Goal: Task Accomplishment & Management: Use online tool/utility

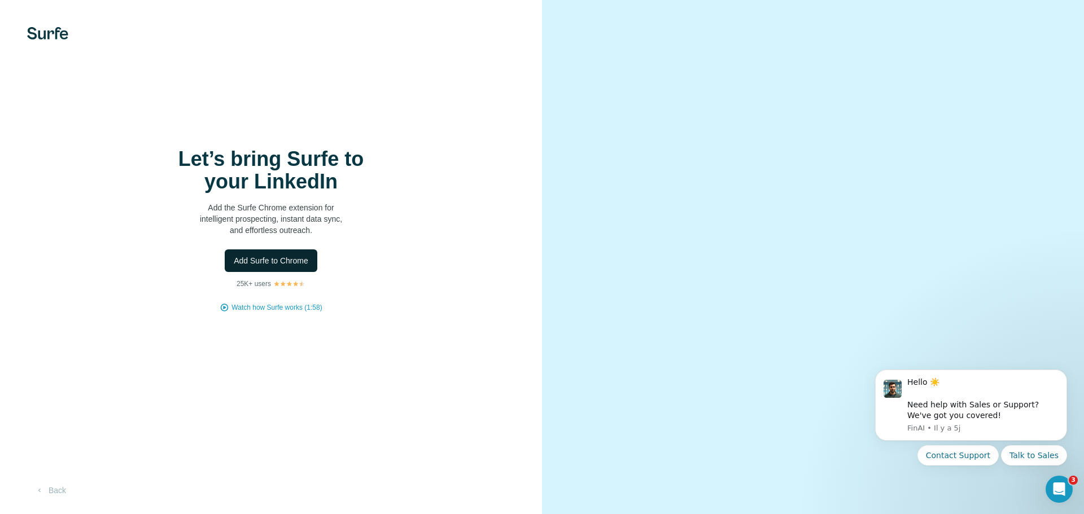
click at [269, 266] on span "Add Surfe to Chrome" at bounding box center [271, 260] width 75 height 11
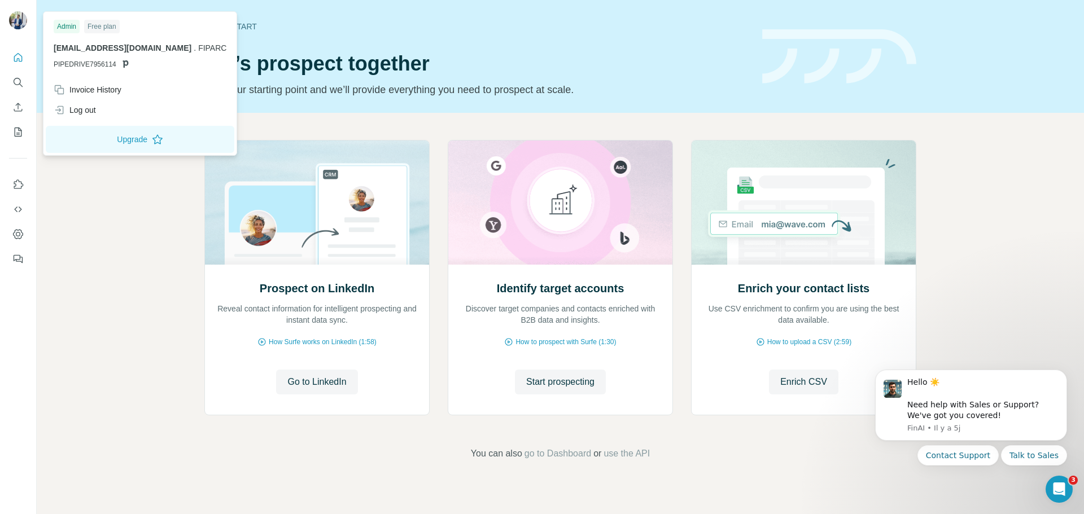
click at [18, 20] on img at bounding box center [18, 20] width 18 height 18
click at [1070, 491] on div "Ouvrir le Messenger Intercom" at bounding box center [1057, 487] width 37 height 37
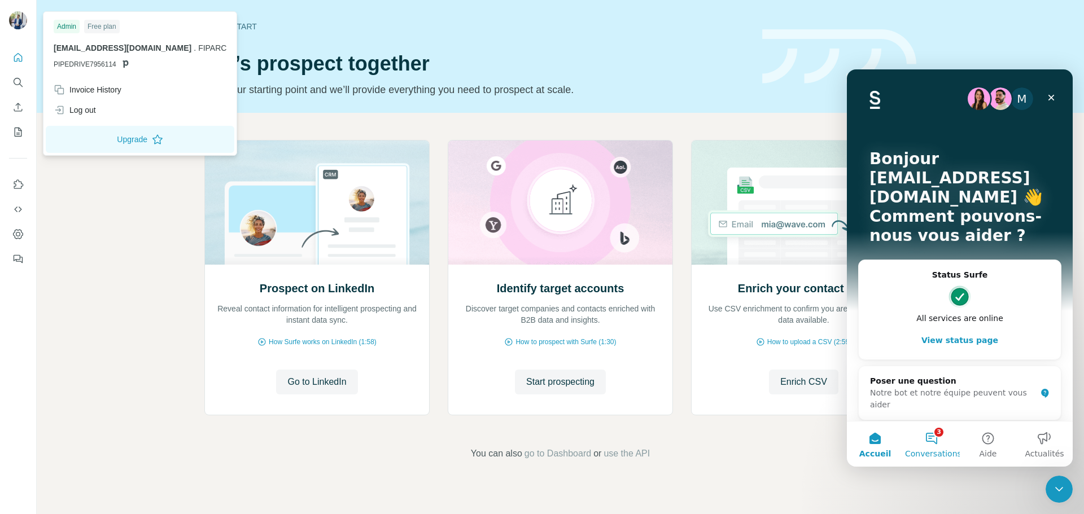
click at [936, 440] on button "3 Conversations" at bounding box center [931, 444] width 56 height 45
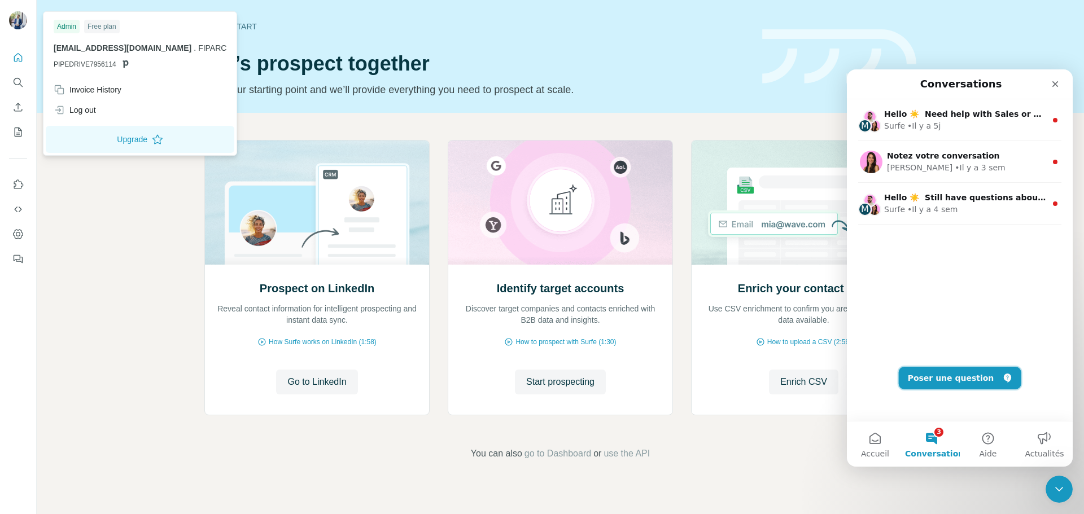
click at [962, 382] on button "Poser une question" at bounding box center [960, 378] width 123 height 23
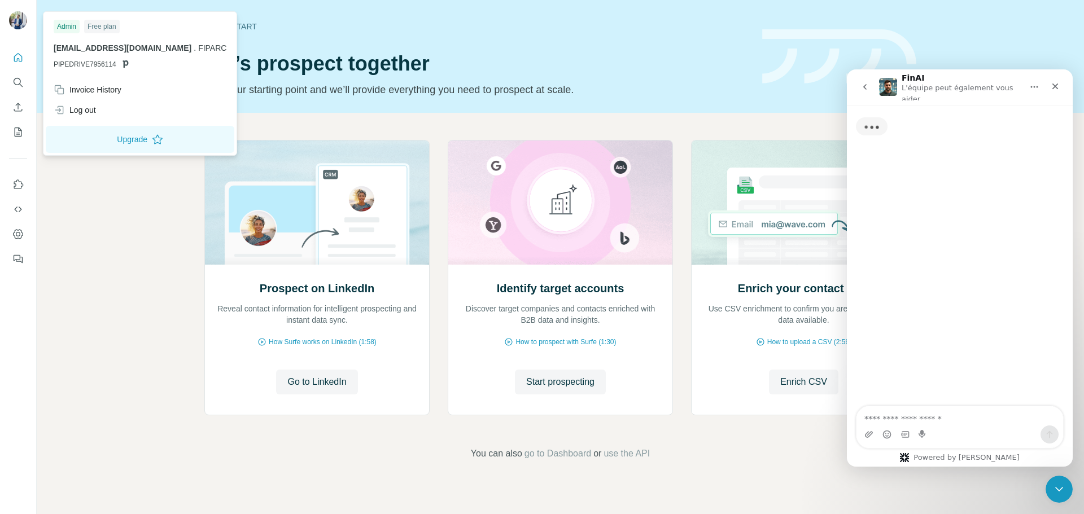
click at [945, 419] on textarea "Posez une question..." at bounding box center [960, 416] width 207 height 19
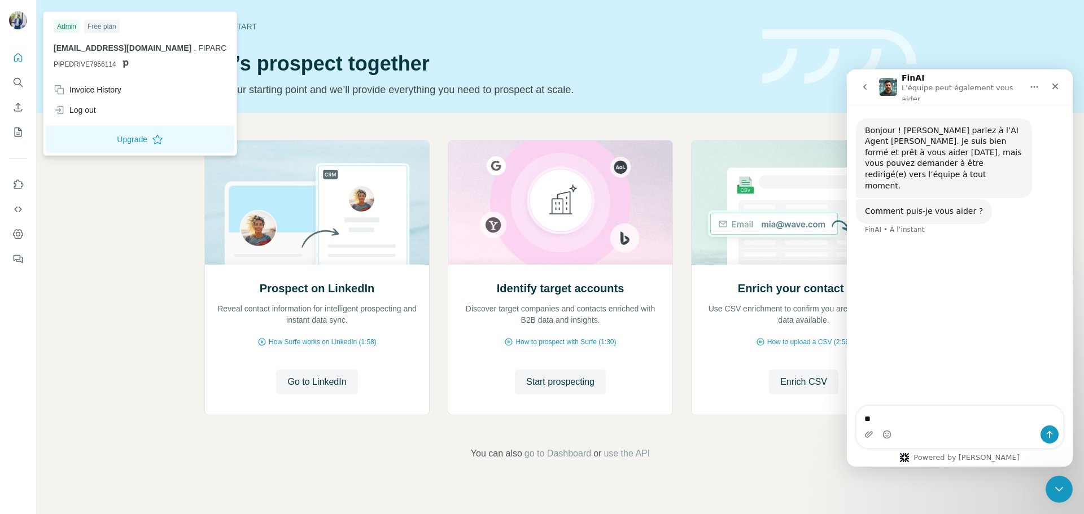
type textarea "*"
type textarea "**********"
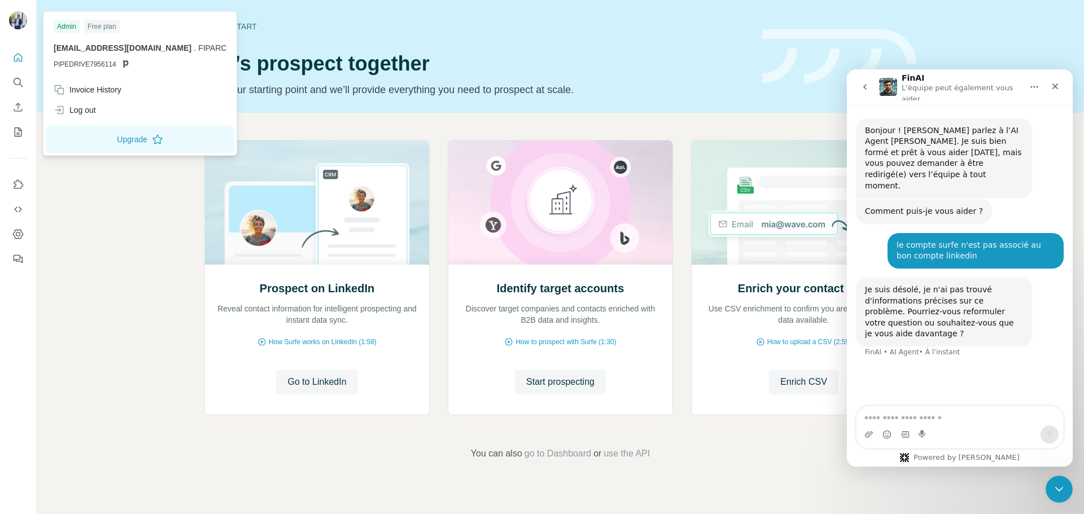
click at [16, 28] on img at bounding box center [18, 20] width 18 height 18
click at [942, 424] on textarea "Envoyer un message..." at bounding box center [960, 416] width 207 height 19
type textarea "**********"
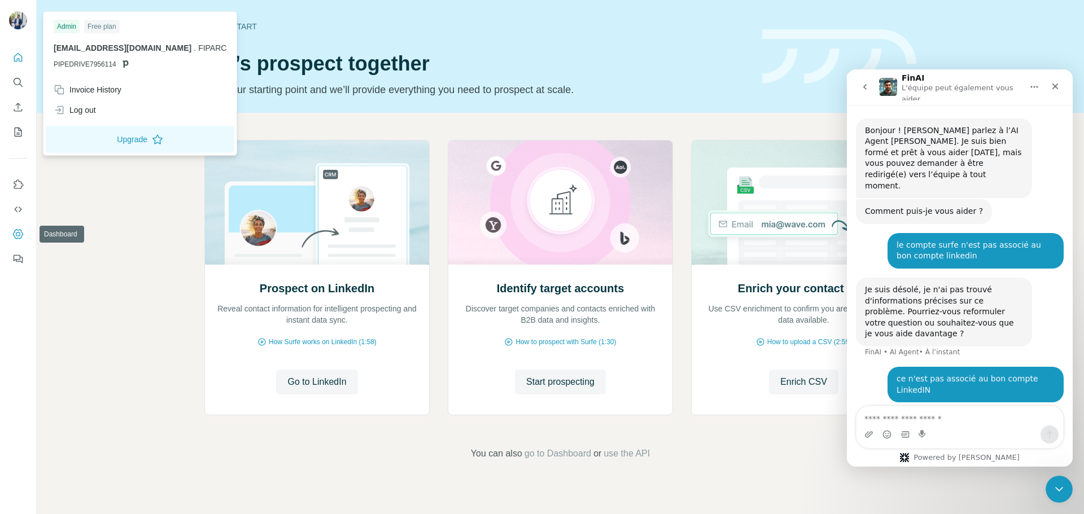
click at [24, 235] on button "Dashboard" at bounding box center [18, 234] width 18 height 20
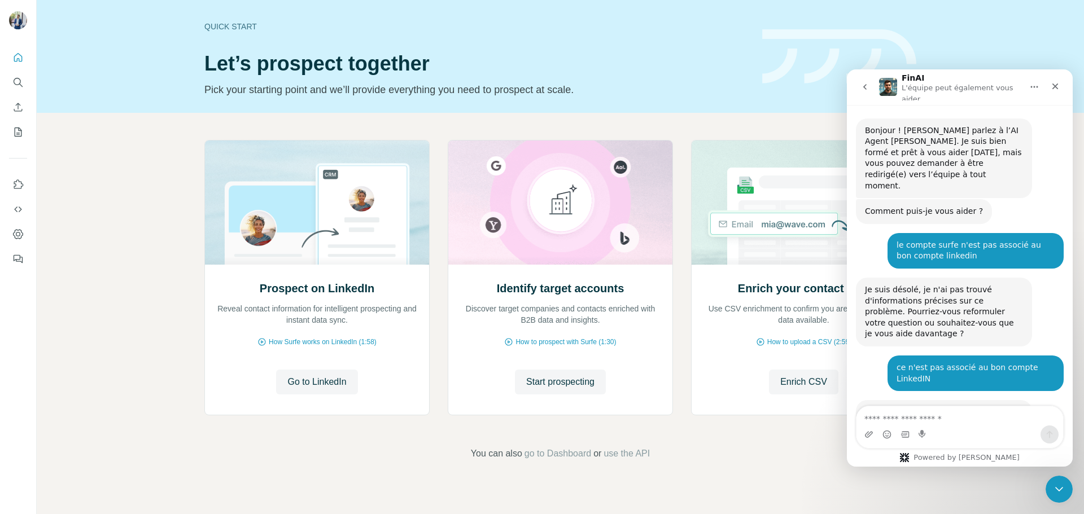
scroll to position [37, 0]
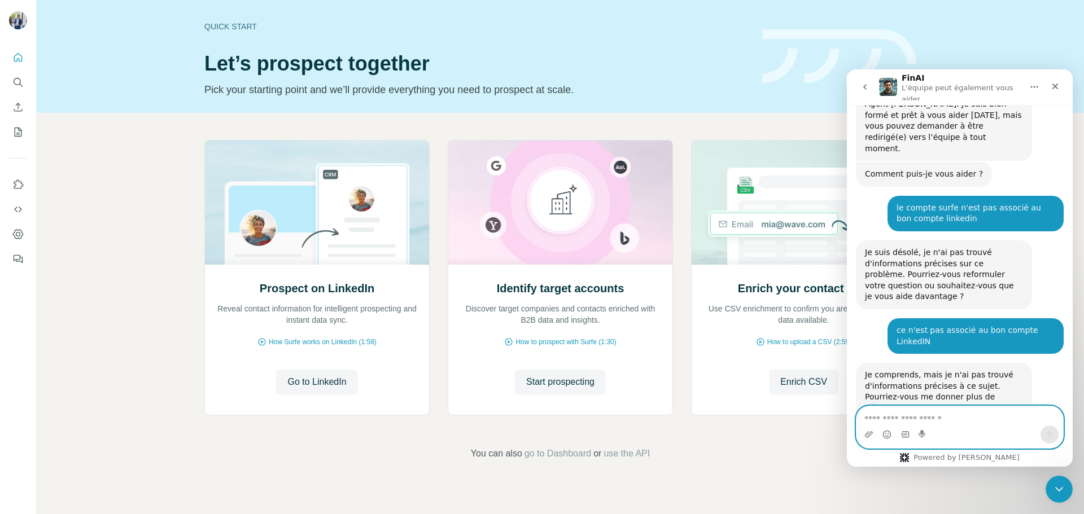
click at [964, 420] on textarea "Envoyer un message..." at bounding box center [960, 416] width 207 height 19
type textarea "**********"
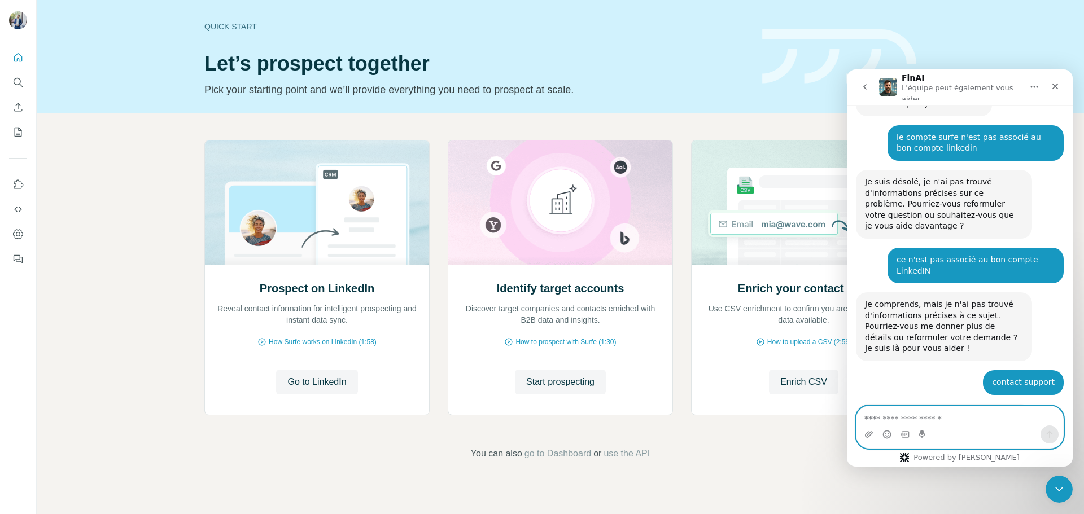
scroll to position [160, 0]
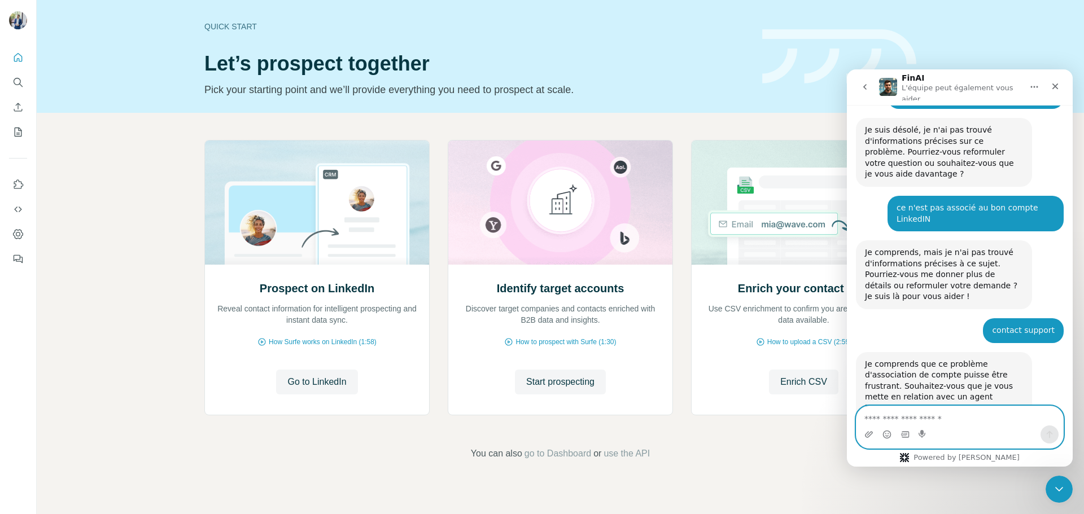
click at [929, 418] on textarea "Envoyer un message..." at bounding box center [960, 416] width 207 height 19
type textarea "**********"
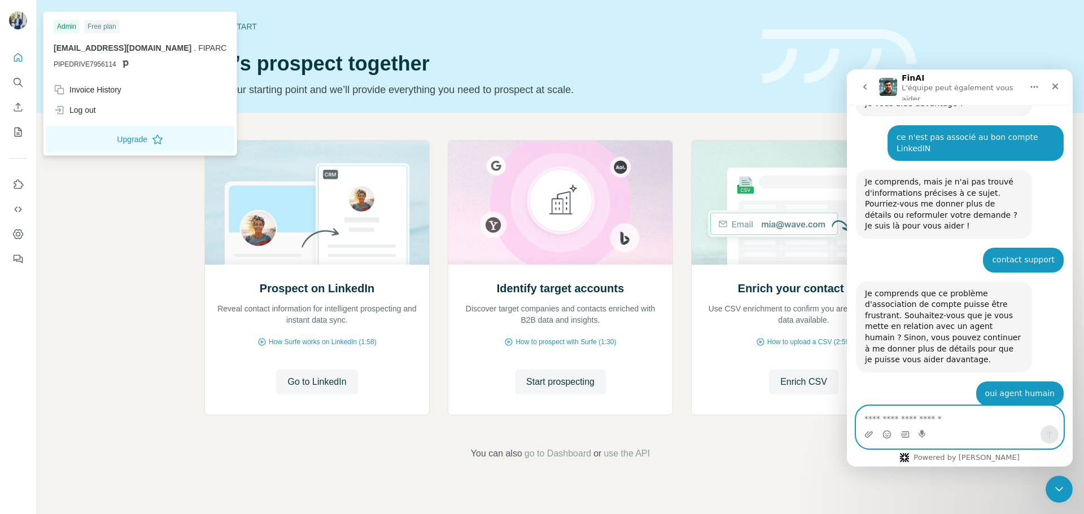
scroll to position [272, 0]
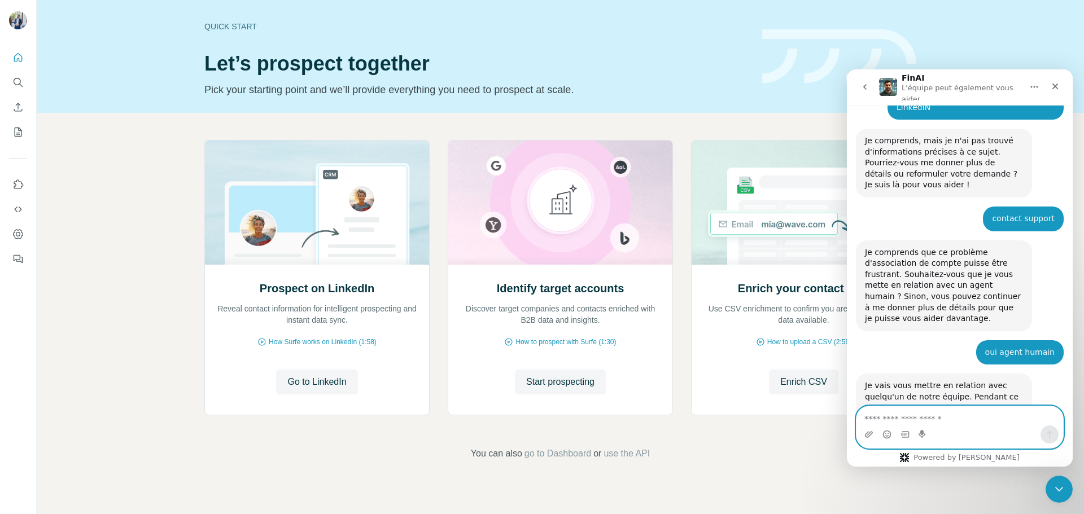
click at [957, 420] on textarea "Envoyer un message..." at bounding box center [960, 416] width 207 height 19
type textarea "**********"
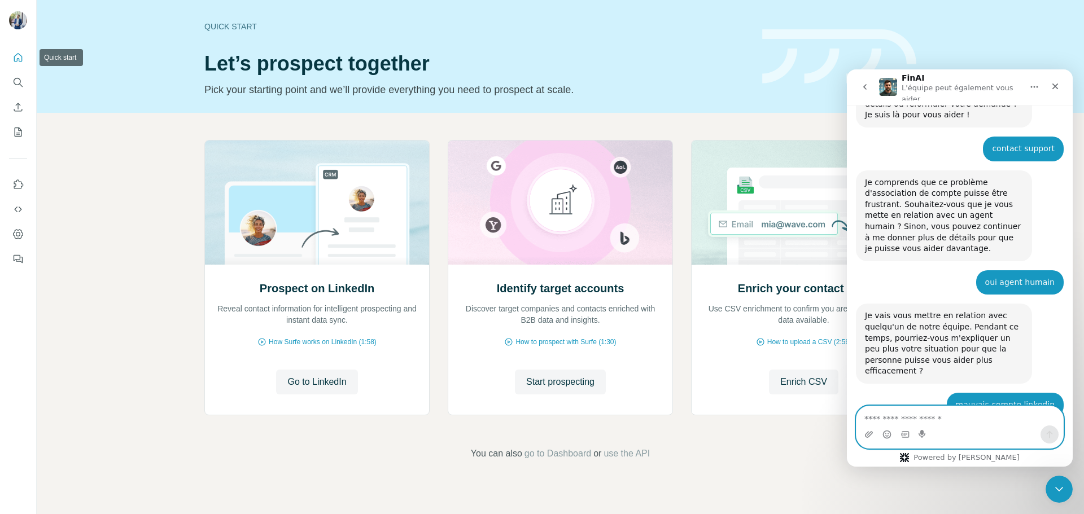
scroll to position [378, 0]
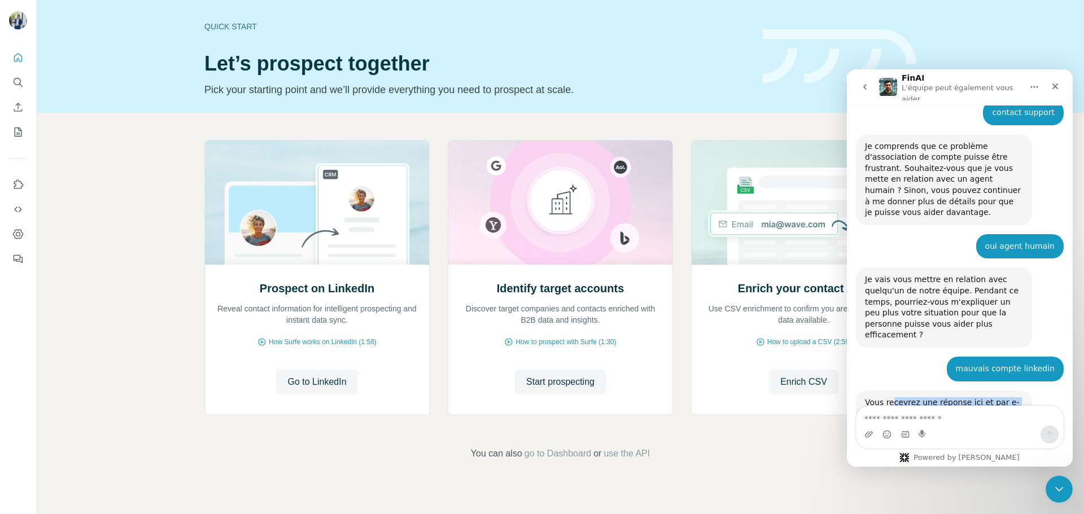
drag, startPoint x: 889, startPoint y: 334, endPoint x: 1024, endPoint y: 333, distance: 134.4
click at [1024, 391] on div "Vous recevrez une réponse ici et par e-mail : ✉️ btouchard@fiparc.fr L'équipe s…" at bounding box center [944, 434] width 176 height 86
click at [20, 235] on icon "Dashboard" at bounding box center [18, 234] width 5 height 5
click at [1060, 83] on div "Fermer" at bounding box center [1055, 86] width 20 height 20
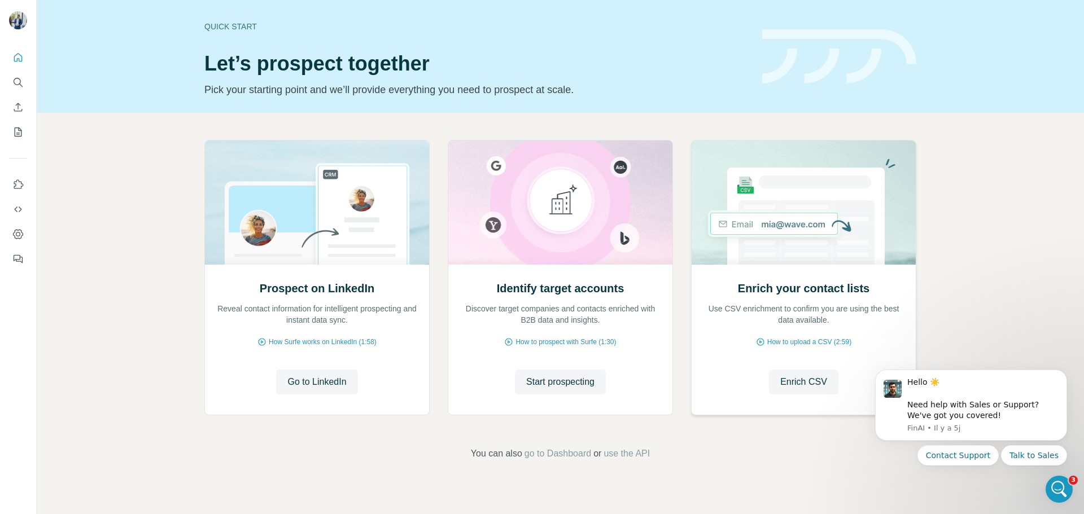
scroll to position [0, 0]
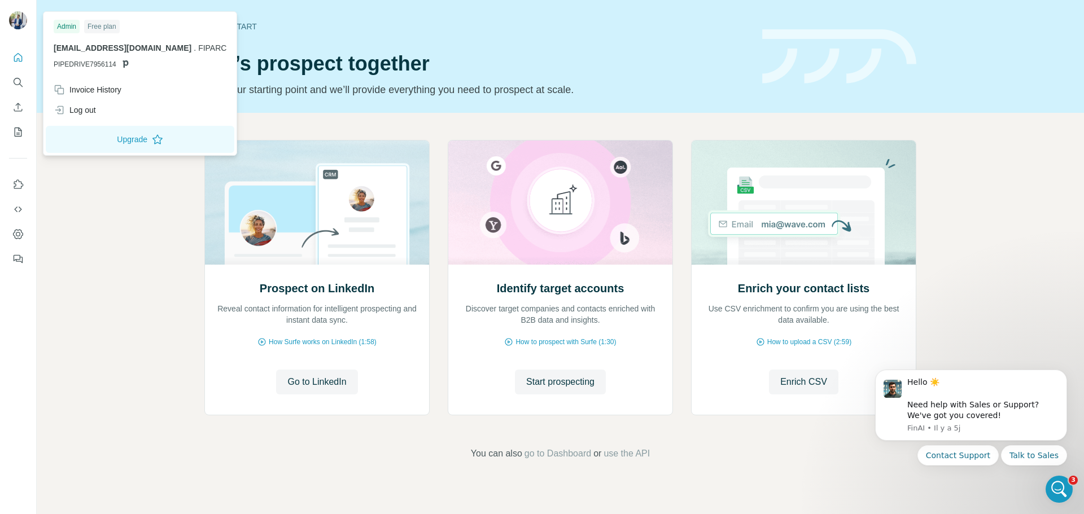
click at [106, 44] on span "btouchard@fiparc.fr" at bounding box center [123, 47] width 138 height 9
click at [104, 116] on div "Log out" at bounding box center [140, 110] width 186 height 20
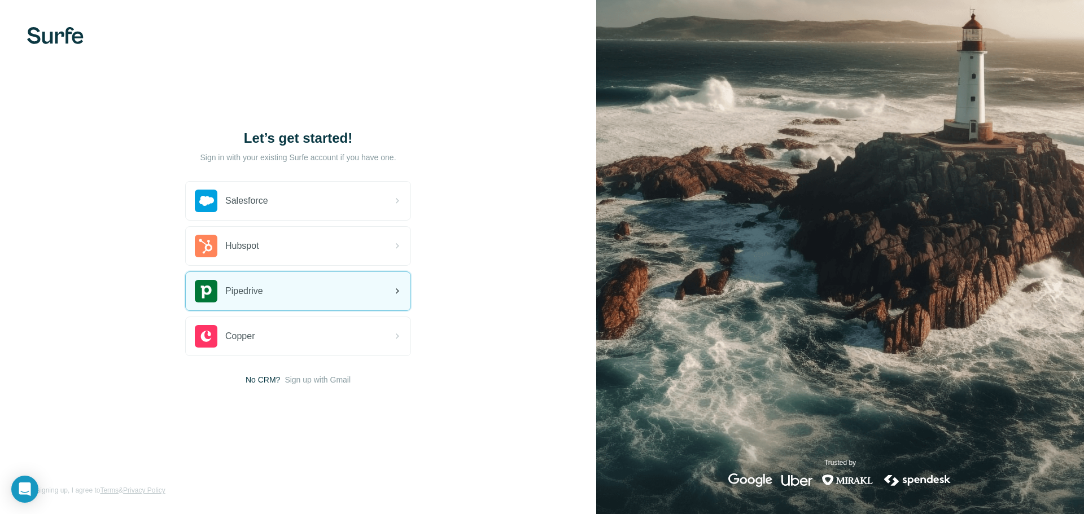
click at [303, 295] on div "Pipedrive" at bounding box center [298, 291] width 225 height 38
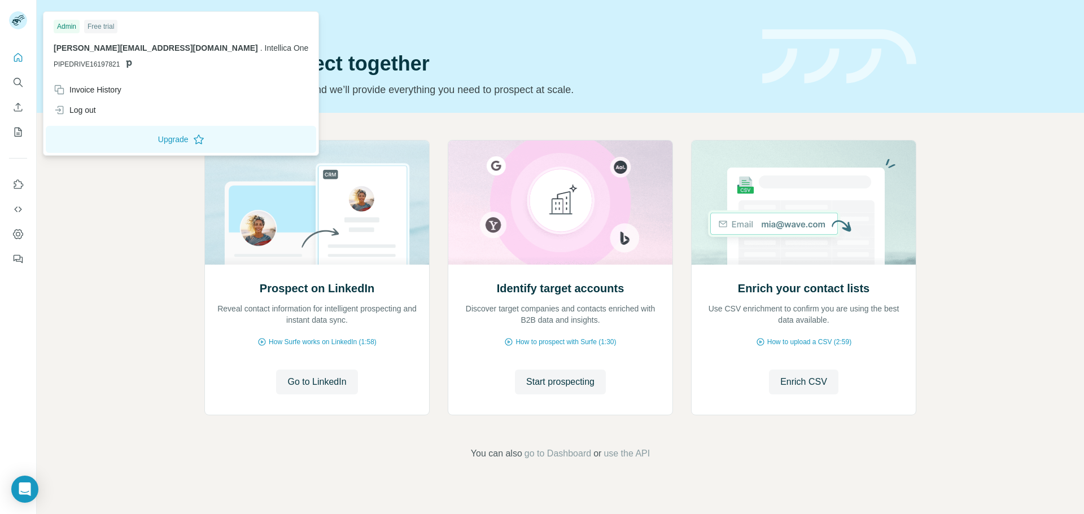
click at [18, 16] on rect at bounding box center [18, 20] width 18 height 18
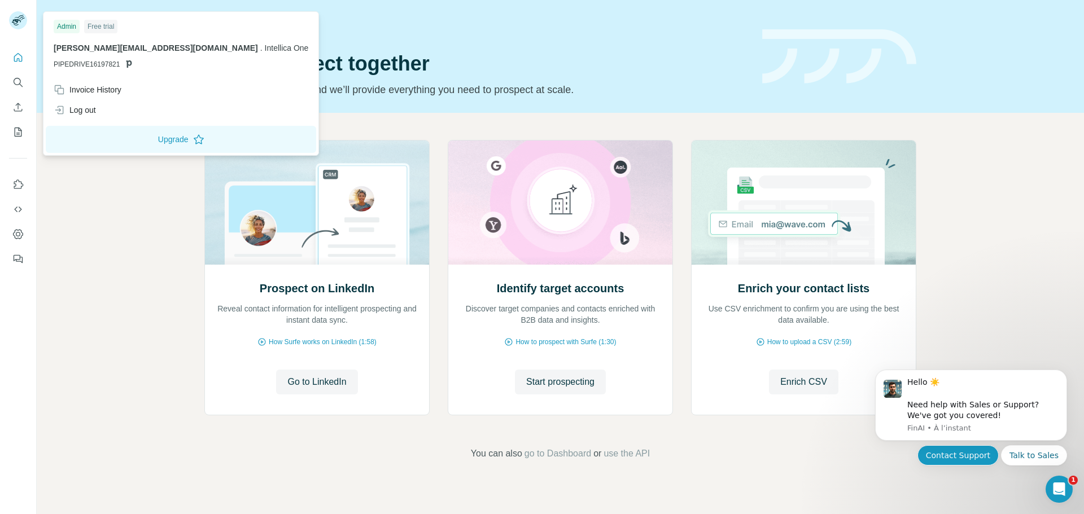
click at [966, 465] on button "Contact Support" at bounding box center [958, 456] width 81 height 20
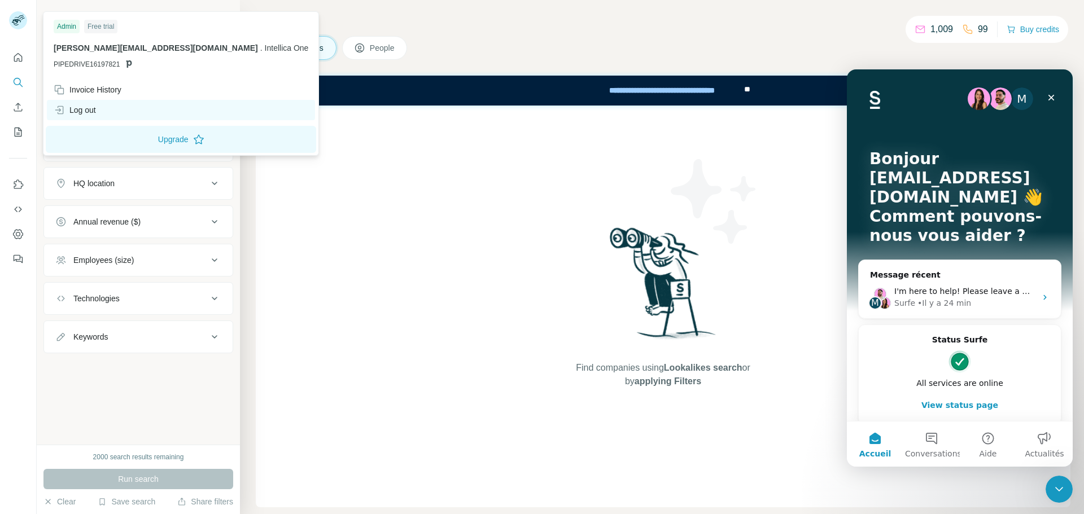
click at [115, 116] on div "Log out" at bounding box center [181, 110] width 268 height 20
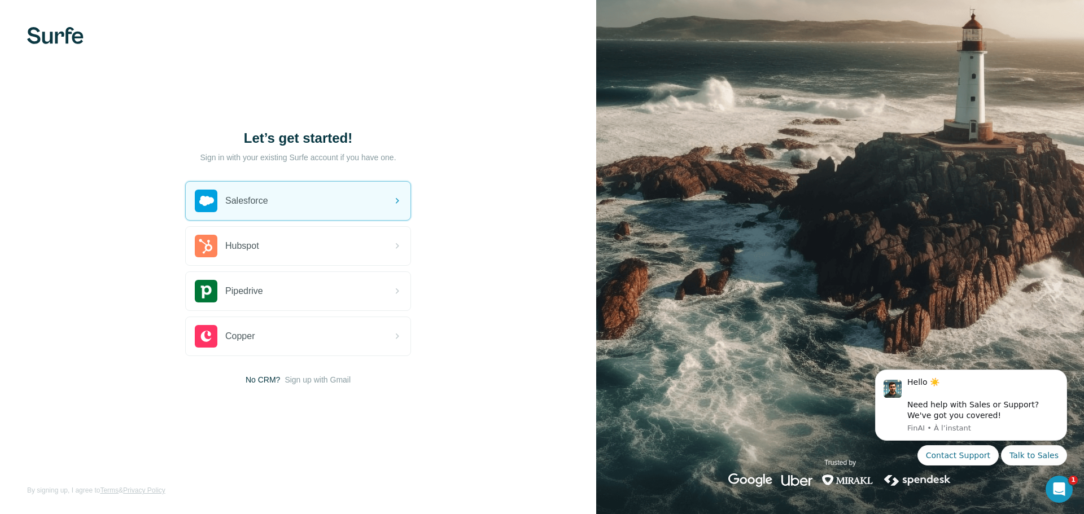
drag, startPoint x: 369, startPoint y: 203, endPoint x: 455, endPoint y: 215, distance: 86.7
click at [456, 207] on div "Let’s get started! Sign in with your existing Surfe account if you have one. Sa…" at bounding box center [298, 257] width 596 height 514
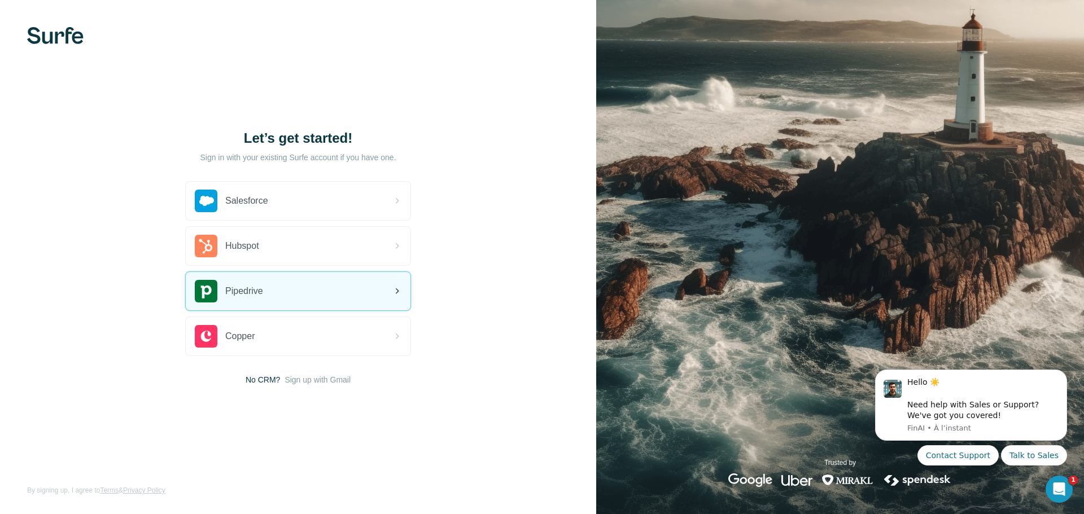
click at [331, 303] on div "Pipedrive" at bounding box center [298, 291] width 225 height 38
